Goal: Transaction & Acquisition: Download file/media

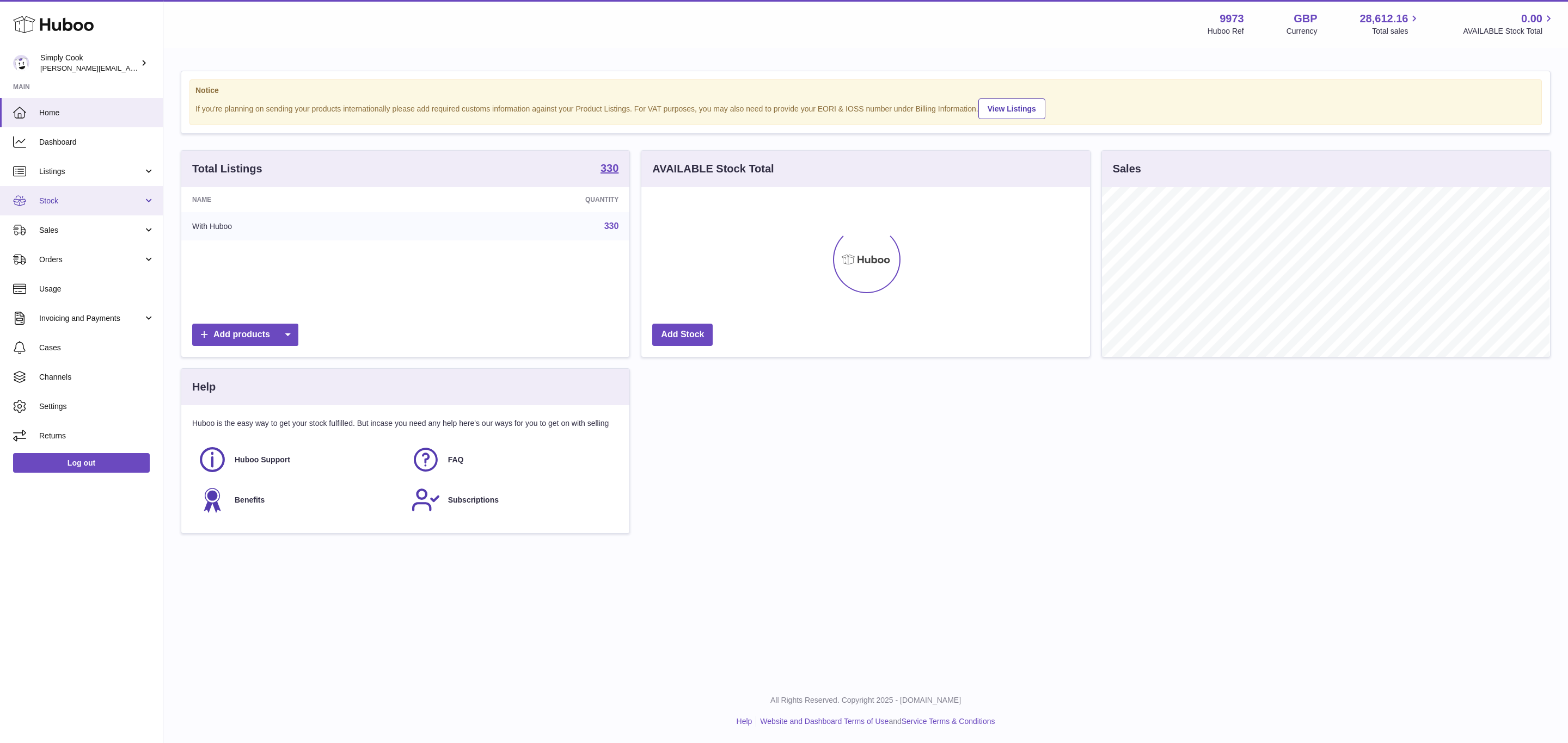
click at [62, 211] on link "Stock" at bounding box center [81, 201] width 163 height 30
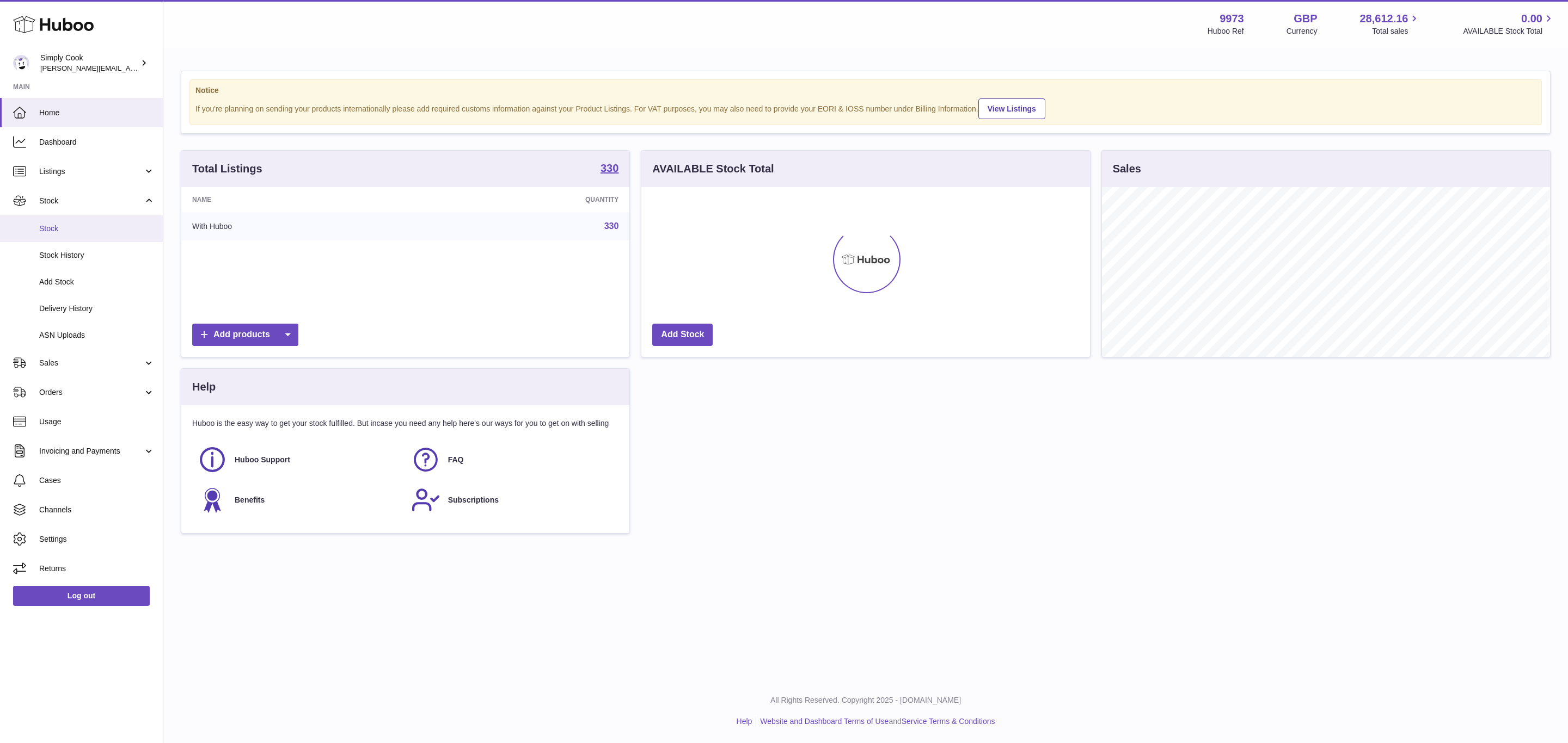
click at [83, 233] on span "Stock" at bounding box center [96, 229] width 115 height 10
click at [96, 312] on span "Delivery History" at bounding box center [96, 309] width 115 height 10
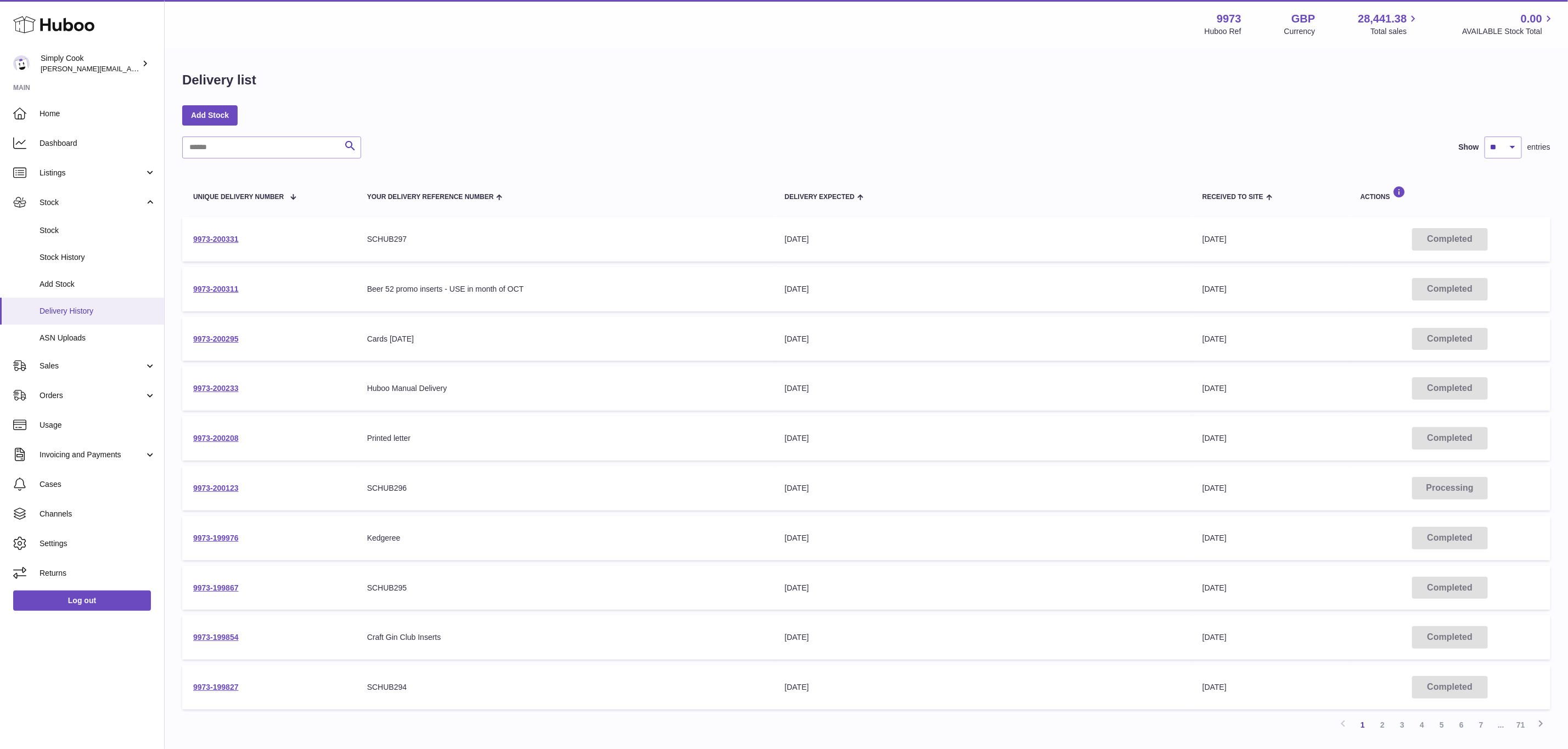
click at [93, 317] on link "Delivery History" at bounding box center [82, 311] width 164 height 27
click at [230, 243] on td "9973-200331" at bounding box center [269, 240] width 174 height 44
click at [224, 233] on td "9973-200331" at bounding box center [269, 240] width 174 height 44
drag, startPoint x: 84, startPoint y: 235, endPoint x: 106, endPoint y: 238, distance: 22.2
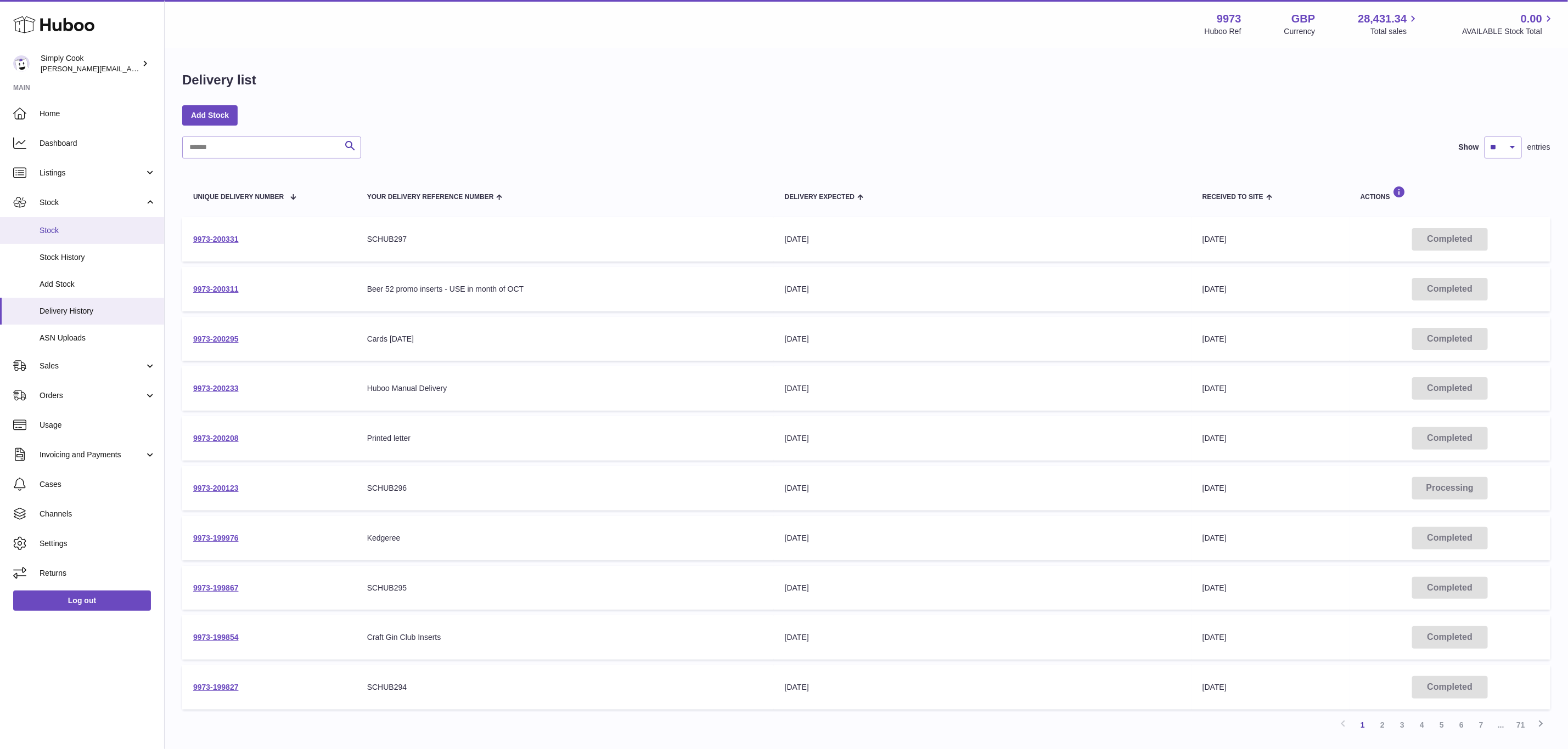
click at [84, 235] on span "Stock" at bounding box center [97, 231] width 116 height 10
click at [66, 227] on span "Stock" at bounding box center [97, 231] width 116 height 10
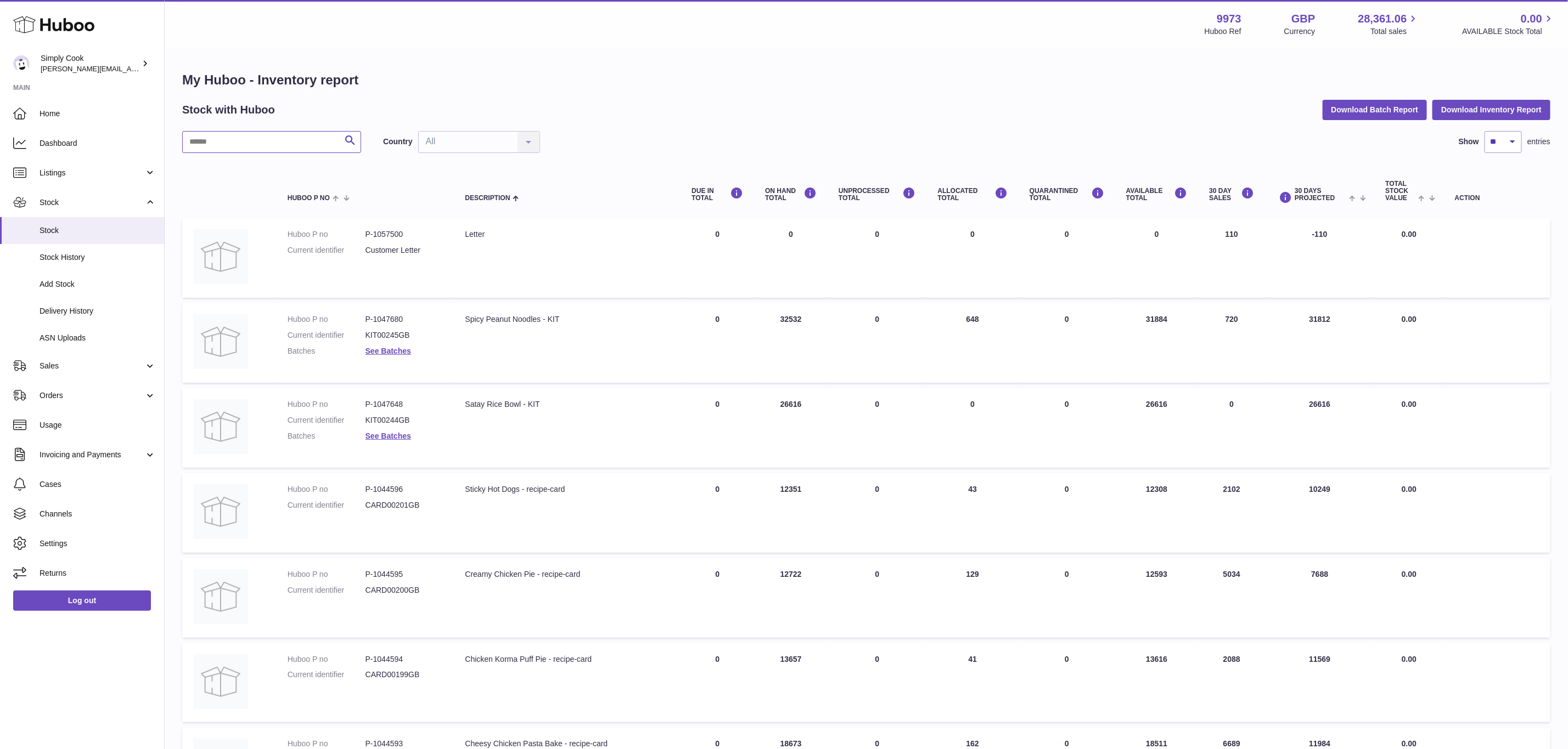
click at [310, 142] on input "text" at bounding box center [271, 142] width 179 height 22
type input "******"
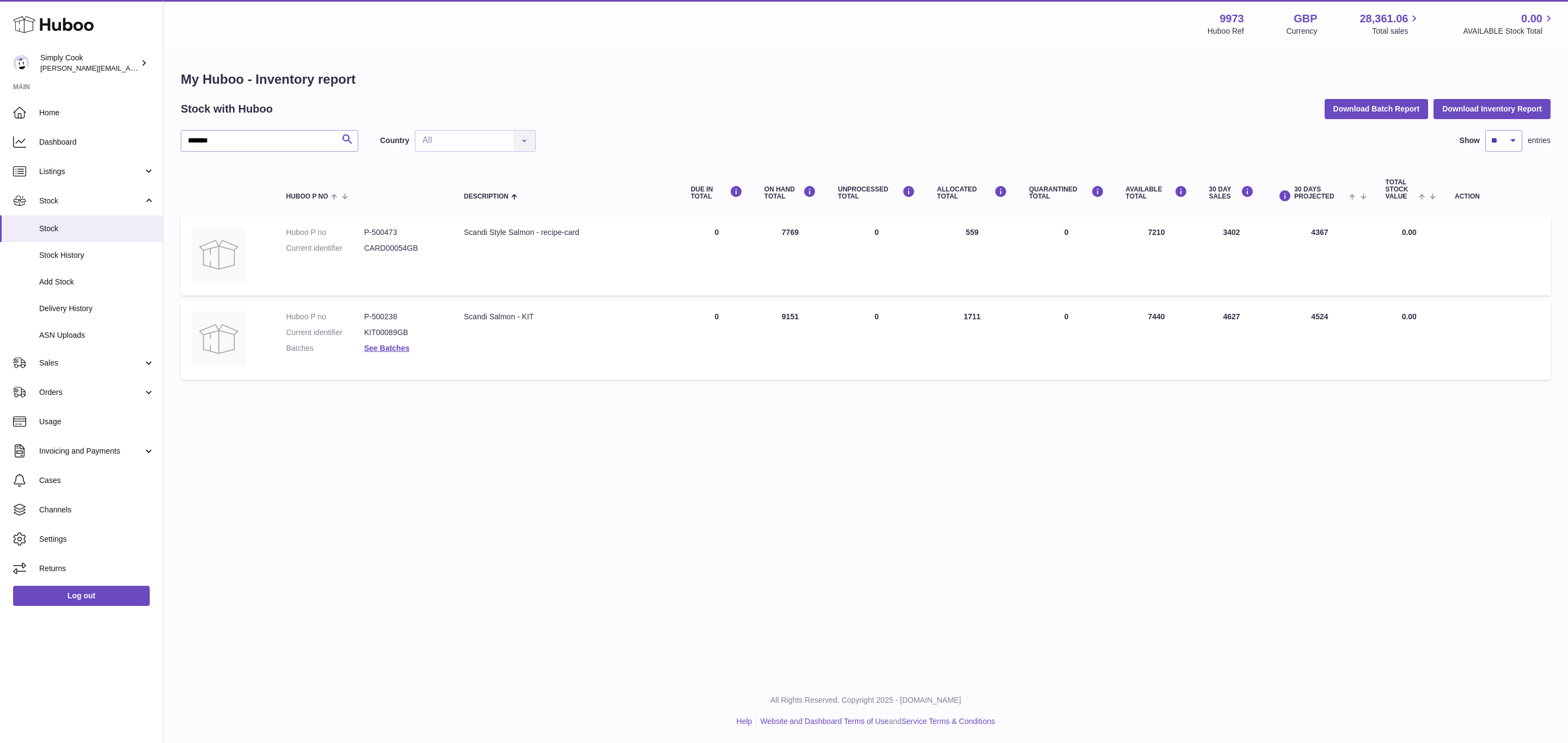
click at [389, 351] on dd "See Batches" at bounding box center [403, 348] width 78 height 10
click at [392, 345] on link "See Batches" at bounding box center [387, 348] width 45 height 9
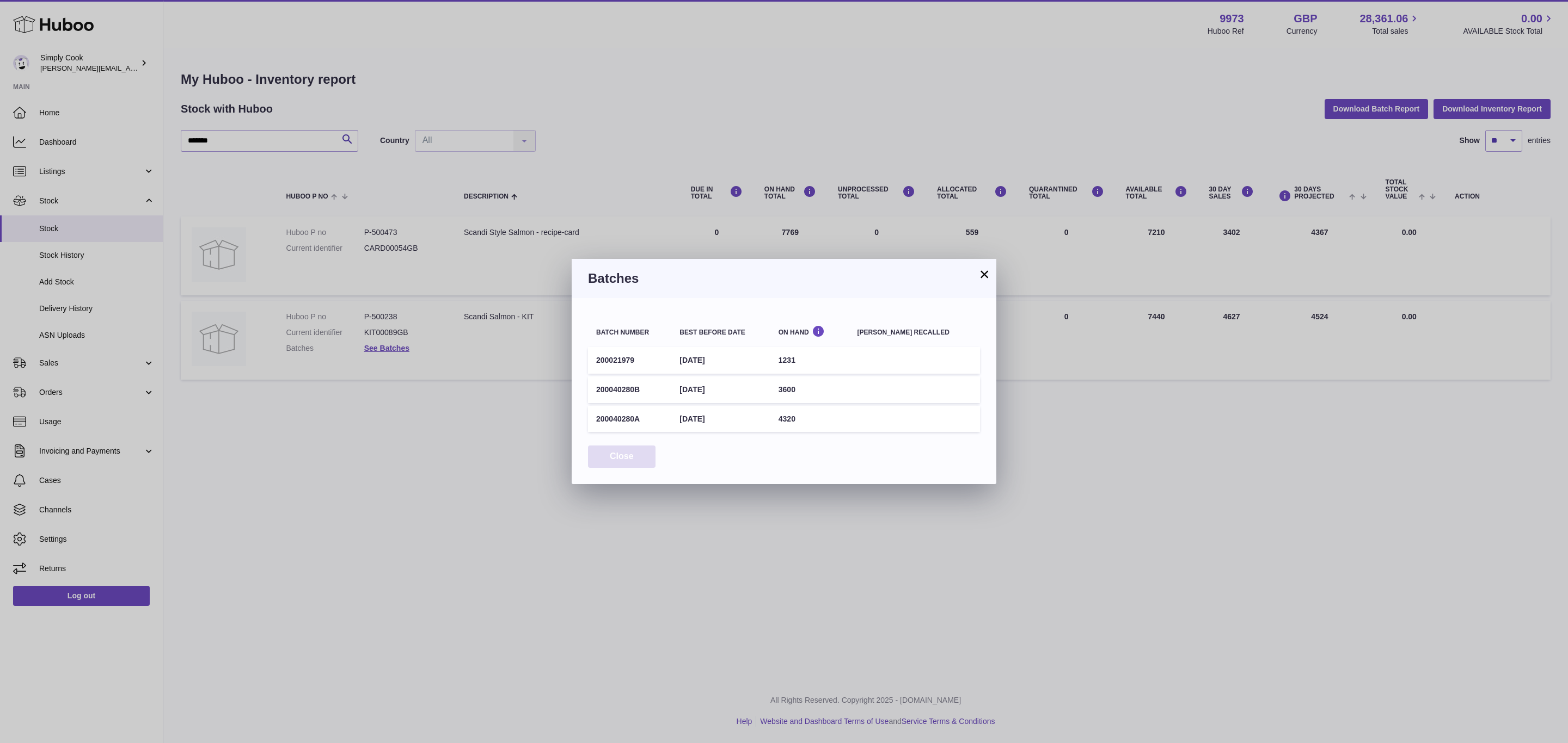
click at [633, 447] on button "Close" at bounding box center [621, 456] width 67 height 22
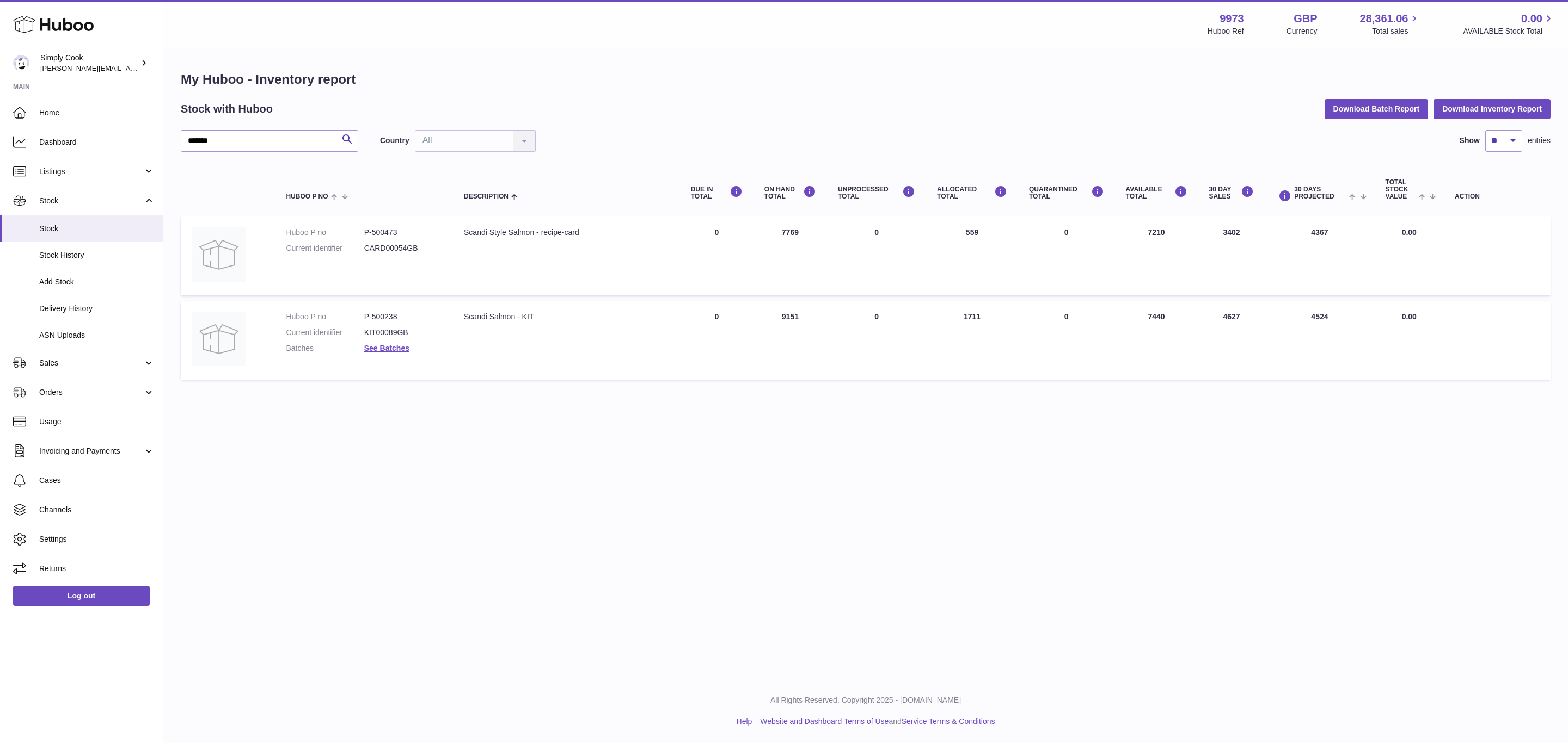
drag, startPoint x: 845, startPoint y: 560, endPoint x: 815, endPoint y: 545, distance: 33.5
click at [846, 560] on div "Menu Huboo 9973 Huboo Ref GBP Currency 28,361.06 Total sales 0.00 AVAILABLE Sto…" at bounding box center [865, 339] width 1404 height 679
click at [1408, 114] on button "Download Batch Report" at bounding box center [1376, 109] width 104 height 19
